Goal: Use online tool/utility: Utilize a website feature to perform a specific function

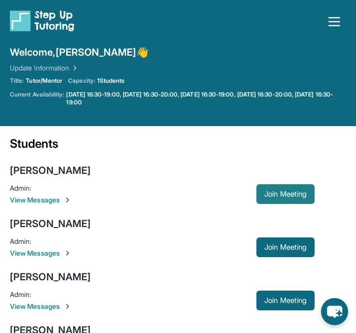
click at [281, 194] on span "Join Meeting" at bounding box center [285, 194] width 42 height 6
